Goal: Information Seeking & Learning: Understand process/instructions

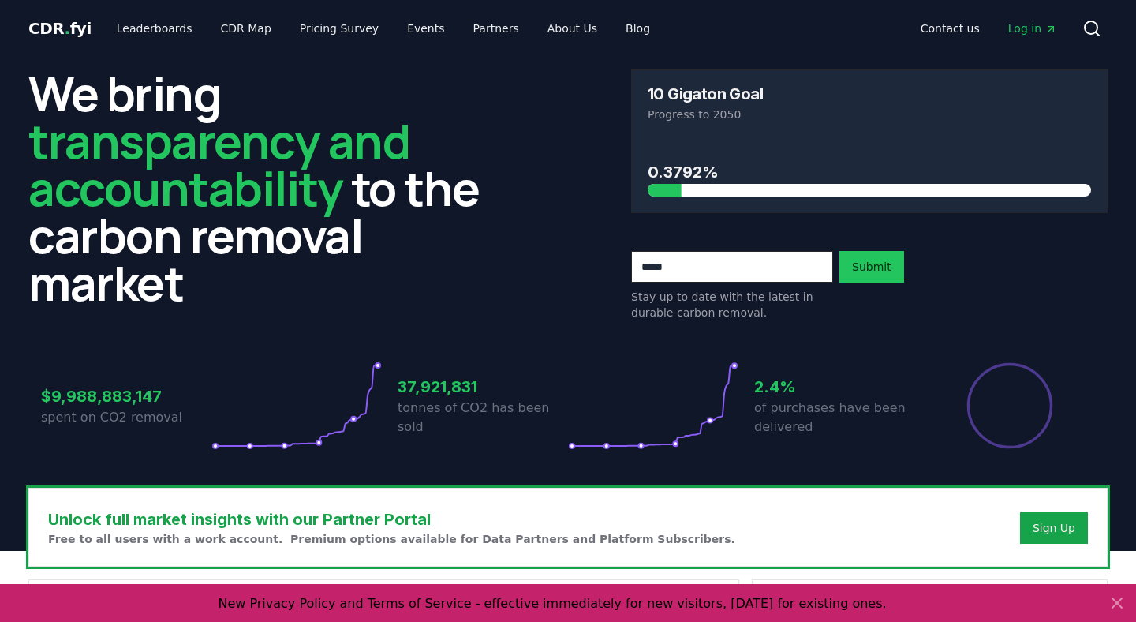
drag, startPoint x: 858, startPoint y: 606, endPoint x: 249, endPoint y: 608, distance: 609.1
click at [249, 608] on div "New Privacy Policy and Terms of Service - effective immediately for new visitor…" at bounding box center [552, 603] width 1092 height 15
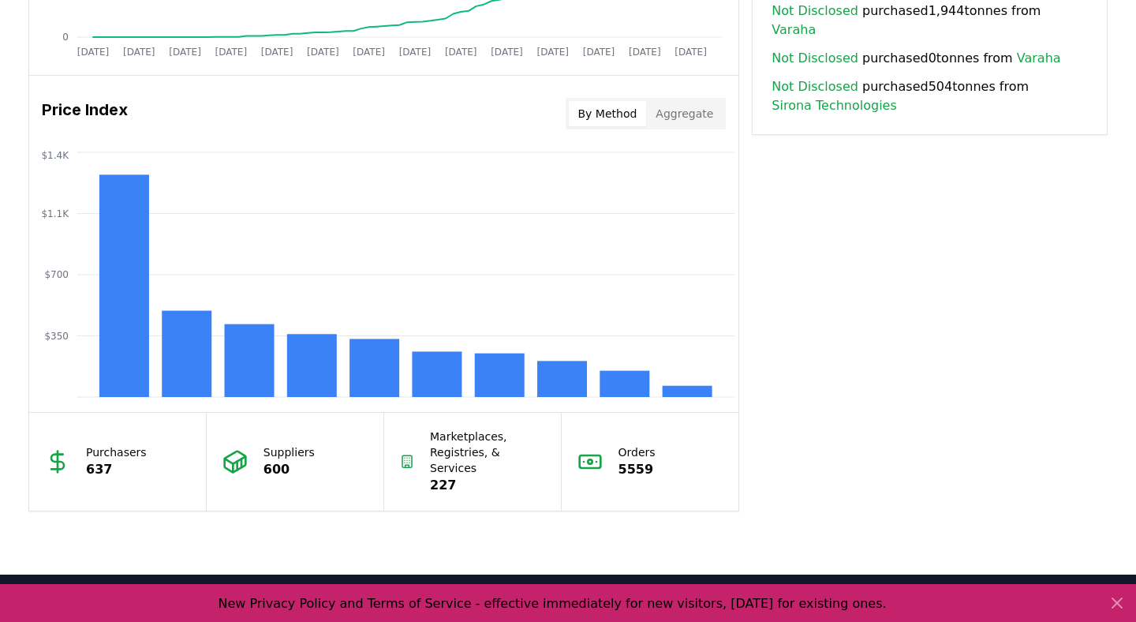
scroll to position [1429, 0]
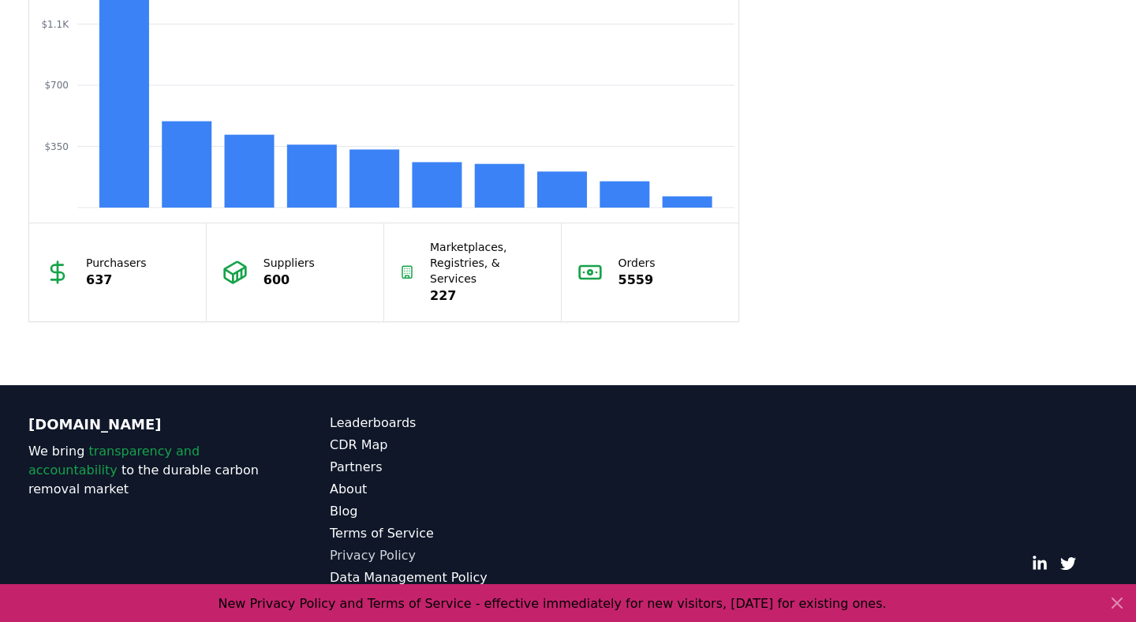
click at [356, 546] on link "Privacy Policy" at bounding box center [449, 555] width 238 height 19
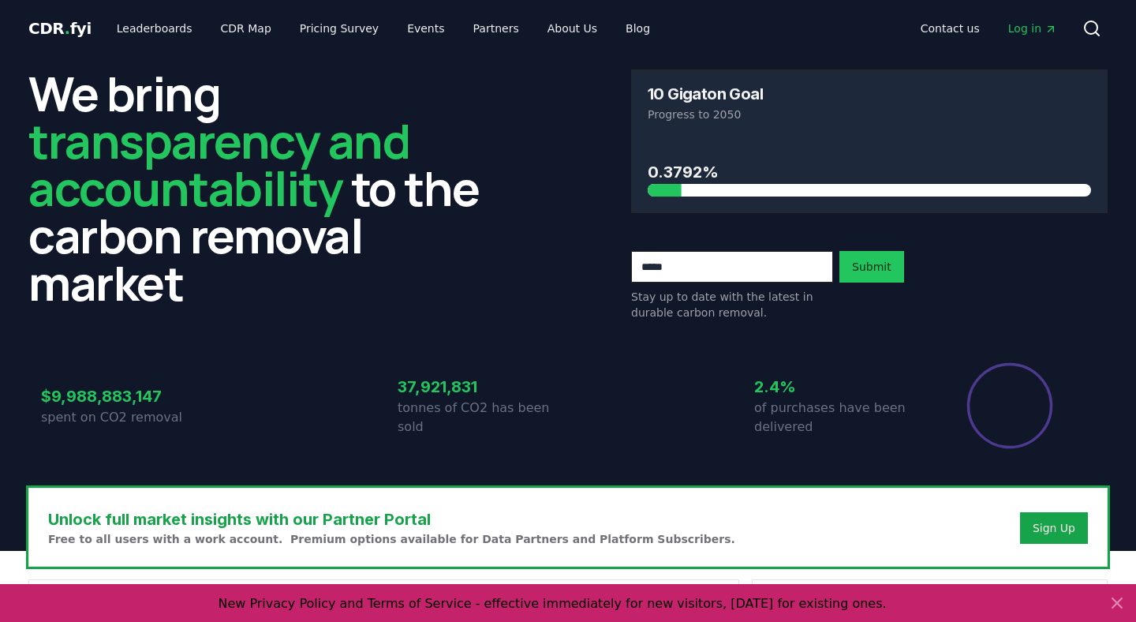
scroll to position [1429, 0]
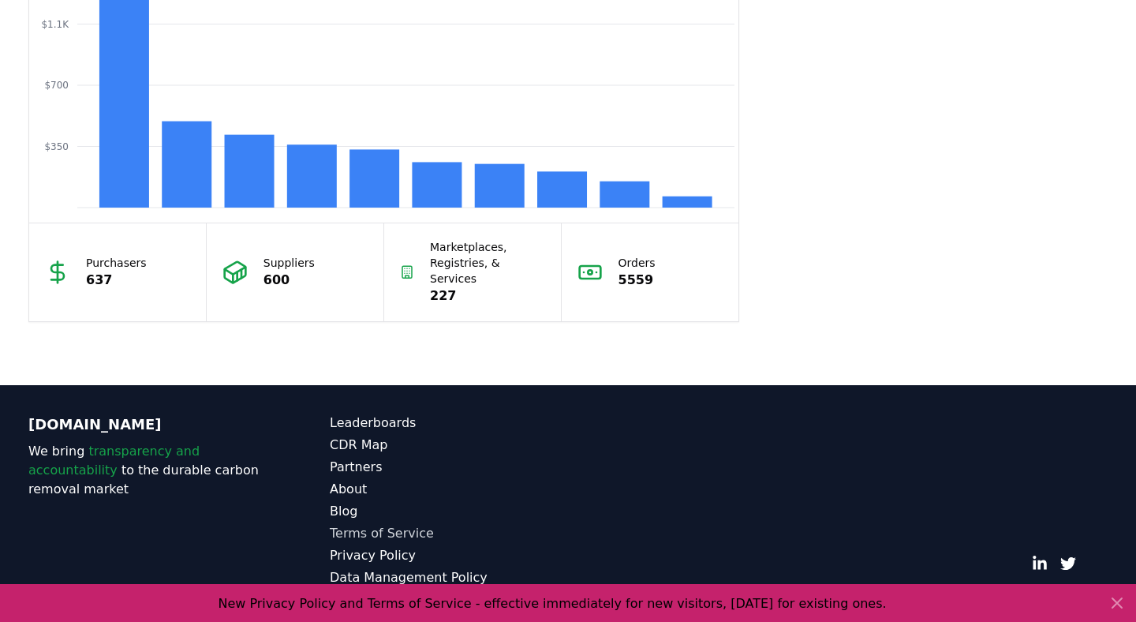
click at [380, 524] on link "Terms of Service" at bounding box center [449, 533] width 238 height 19
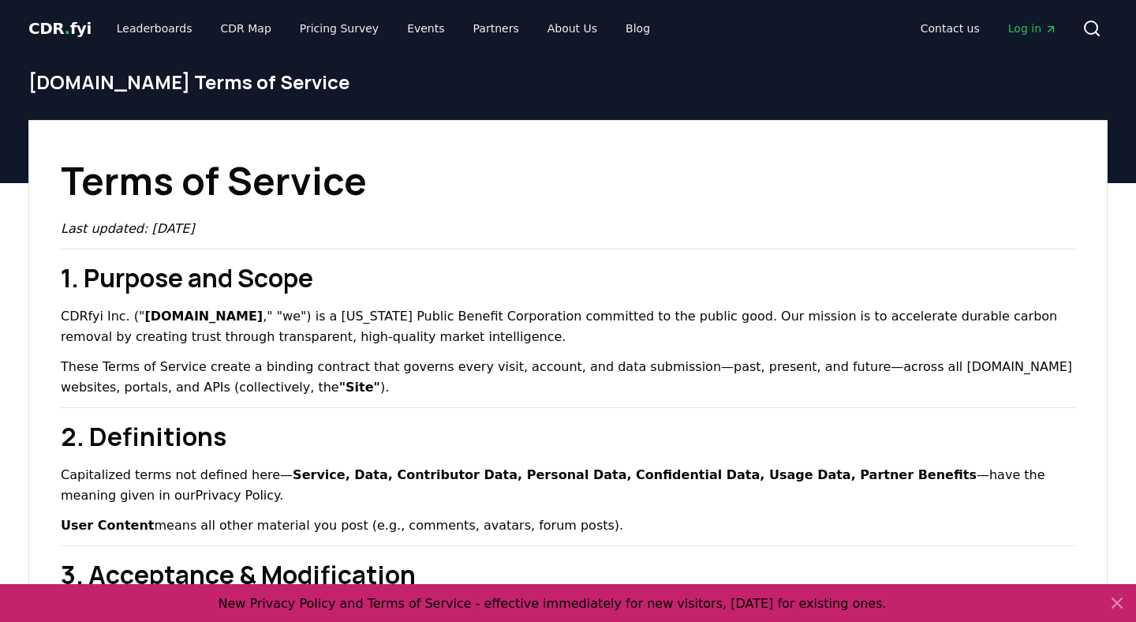
click at [67, 24] on span "CDR . fyi" at bounding box center [59, 28] width 63 height 19
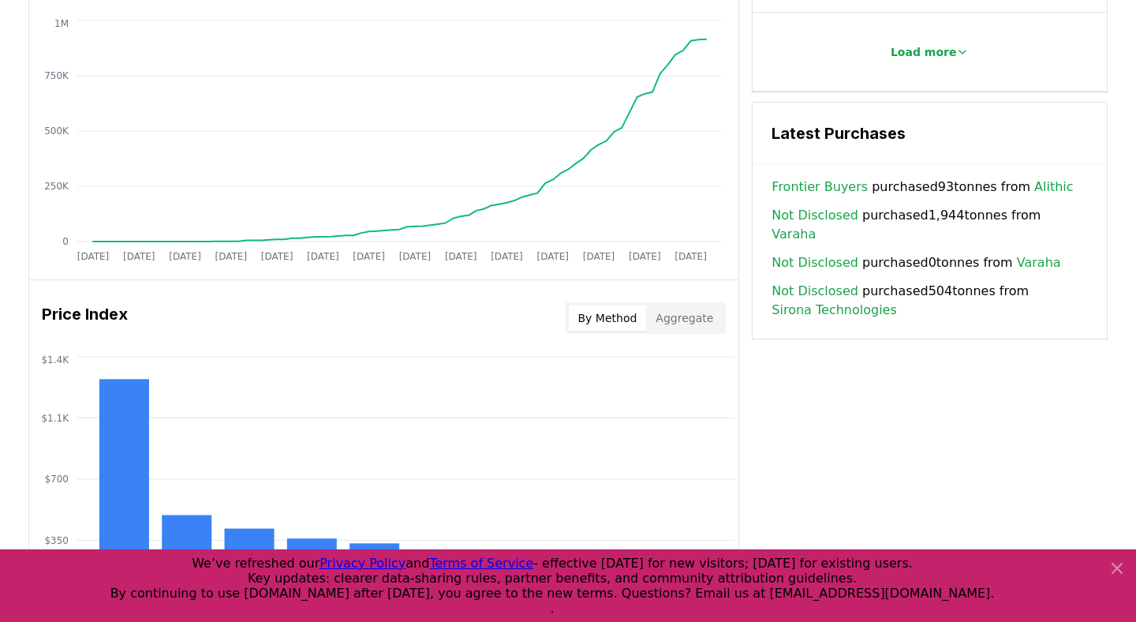
scroll to position [1429, 0]
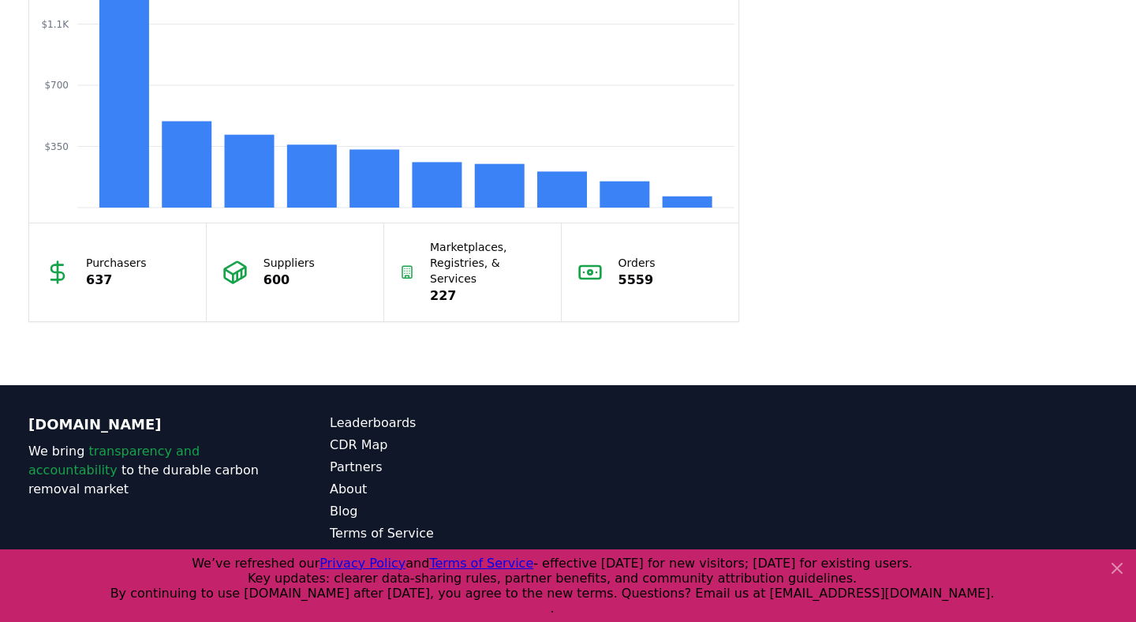
click at [354, 546] on link "Privacy Policy" at bounding box center [449, 555] width 238 height 19
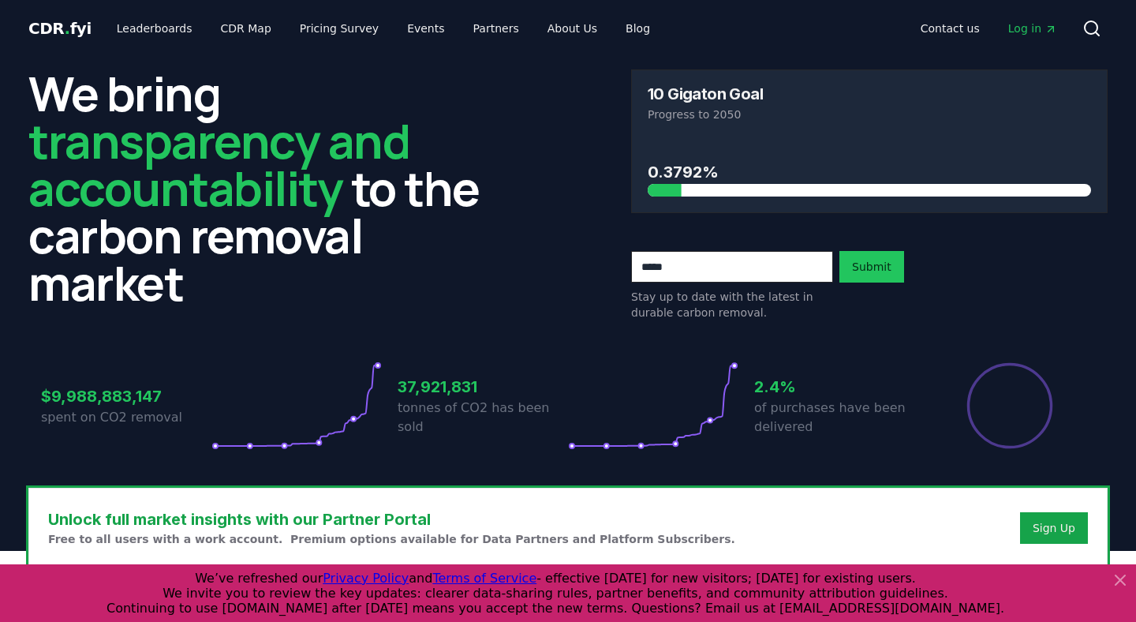
click at [1123, 577] on icon at bounding box center [1120, 579] width 9 height 9
